Goal: Task Accomplishment & Management: Manage account settings

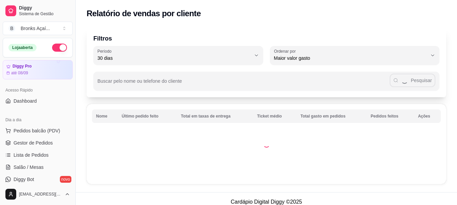
select select "30"
select select "HIGHEST_TOTAL_SPENT_WITH_ORDERS"
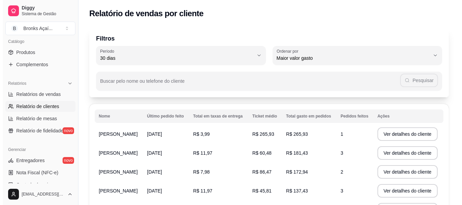
scroll to position [34, 0]
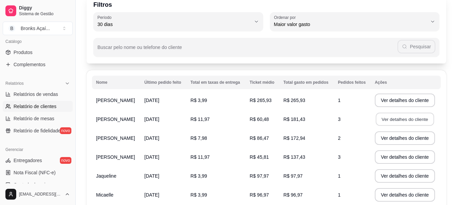
click at [406, 120] on button "Ver detalhes do cliente" at bounding box center [405, 119] width 58 height 13
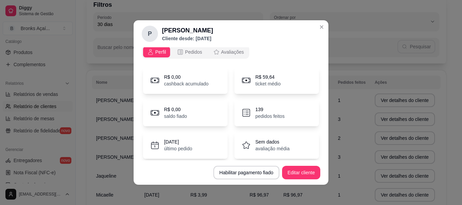
scroll to position [0, 0]
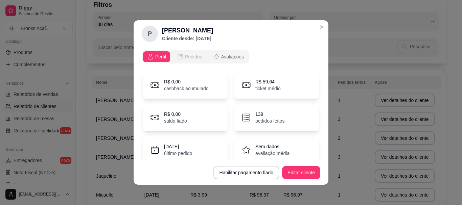
click at [189, 59] on span "Pedidos" at bounding box center [193, 56] width 17 height 7
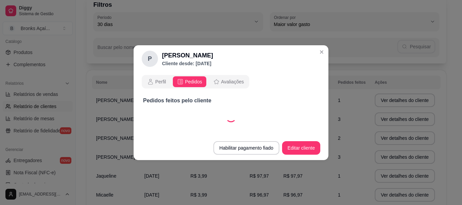
select select "30"
select select "ALL"
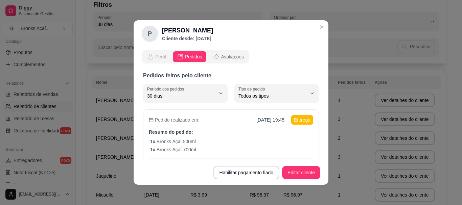
click at [152, 58] on div "Perfil" at bounding box center [156, 56] width 19 height 7
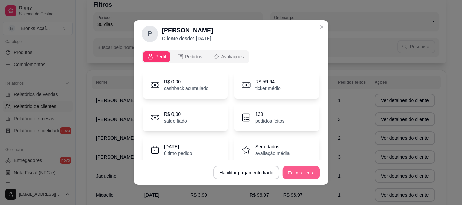
click at [290, 176] on button "Editar cliente" at bounding box center [301, 172] width 37 height 13
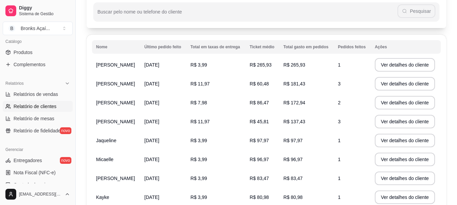
scroll to position [58, 0]
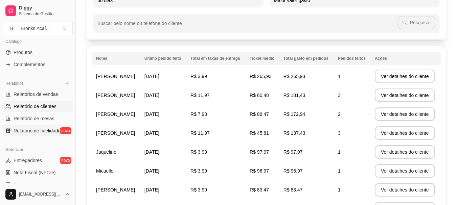
click at [43, 130] on span "Relatório de fidelidade" at bounding box center [37, 131] width 47 height 7
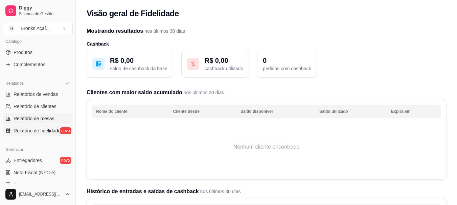
click at [39, 116] on span "Relatório de mesas" at bounding box center [34, 118] width 41 height 7
select select "TOTAL_OF_ORDERS"
select select "7"
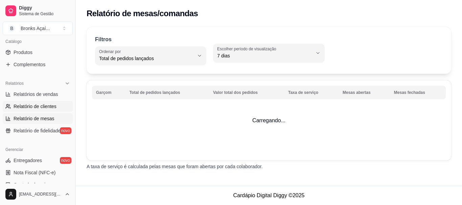
click at [42, 107] on span "Relatório de clientes" at bounding box center [35, 106] width 43 height 7
select select "30"
select select "HIGHEST_TOTAL_SPENT_WITH_ORDERS"
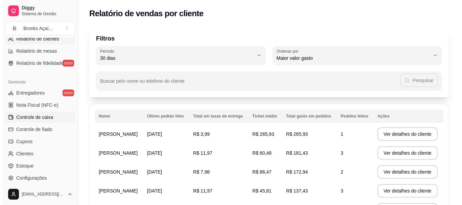
scroll to position [271, 0]
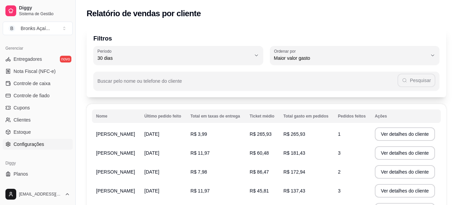
click at [39, 145] on span "Configurações" at bounding box center [29, 144] width 30 height 7
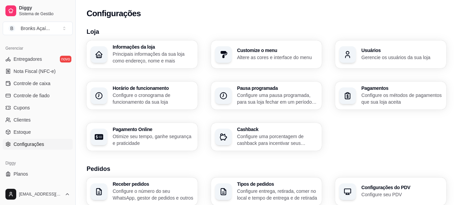
click at [178, 60] on p "Principais informações da sua loja como endereço, nome e mais" at bounding box center [153, 58] width 81 height 14
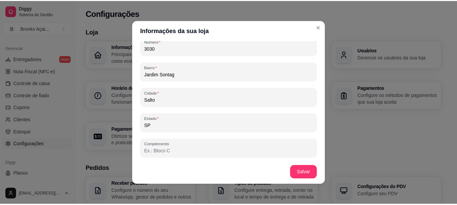
scroll to position [1, 0]
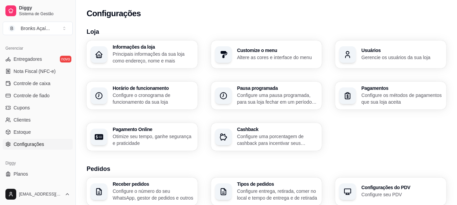
click at [299, 54] on p "Altere as cores e interface do menu" at bounding box center [277, 57] width 81 height 7
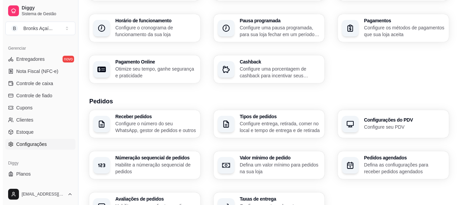
scroll to position [101, 0]
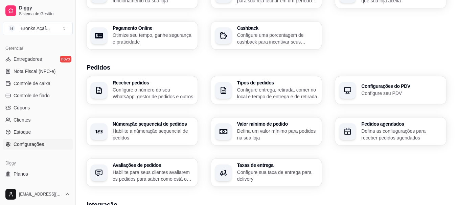
click at [222, 130] on icon "button" at bounding box center [223, 131] width 8 height 5
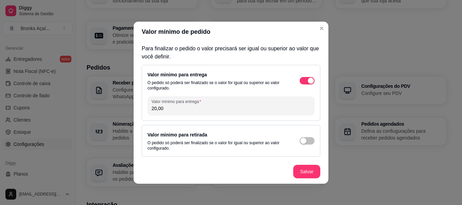
scroll to position [0, 0]
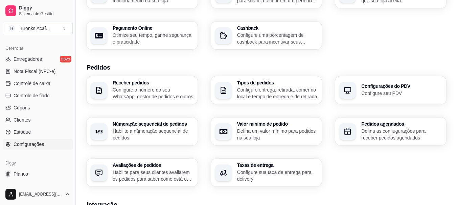
click at [179, 90] on p "Configure o número do seu WhatsApp, gestor de pedidos e outros" at bounding box center [153, 94] width 81 height 14
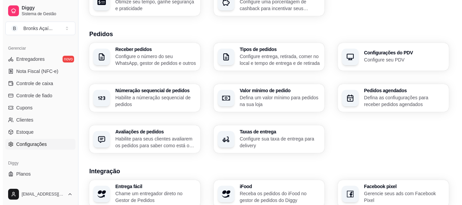
scroll to position [135, 0]
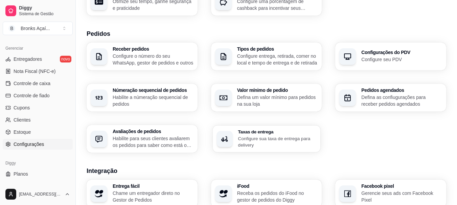
click at [267, 146] on p "Configure sua taxa de entrega para delivery" at bounding box center [277, 141] width 78 height 13
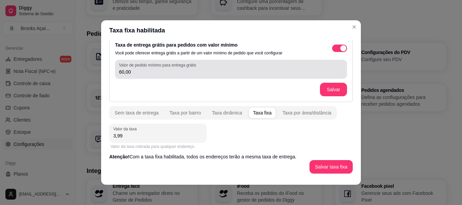
scroll to position [10, 0]
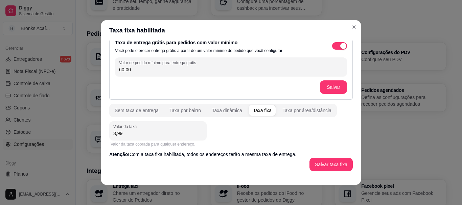
drag, startPoint x: 134, startPoint y: 70, endPoint x: 114, endPoint y: 70, distance: 20.0
click at [115, 70] on div "Valor de pedido mínimo para entrega grátis 60,00" at bounding box center [231, 67] width 232 height 19
type input "80,00"
click at [320, 85] on button "Salvar" at bounding box center [333, 87] width 26 height 13
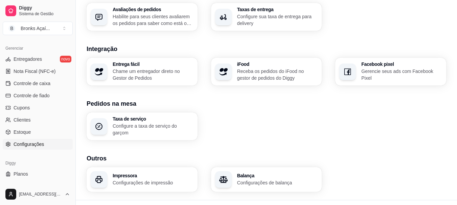
scroll to position [269, 0]
